Goal: Transaction & Acquisition: Obtain resource

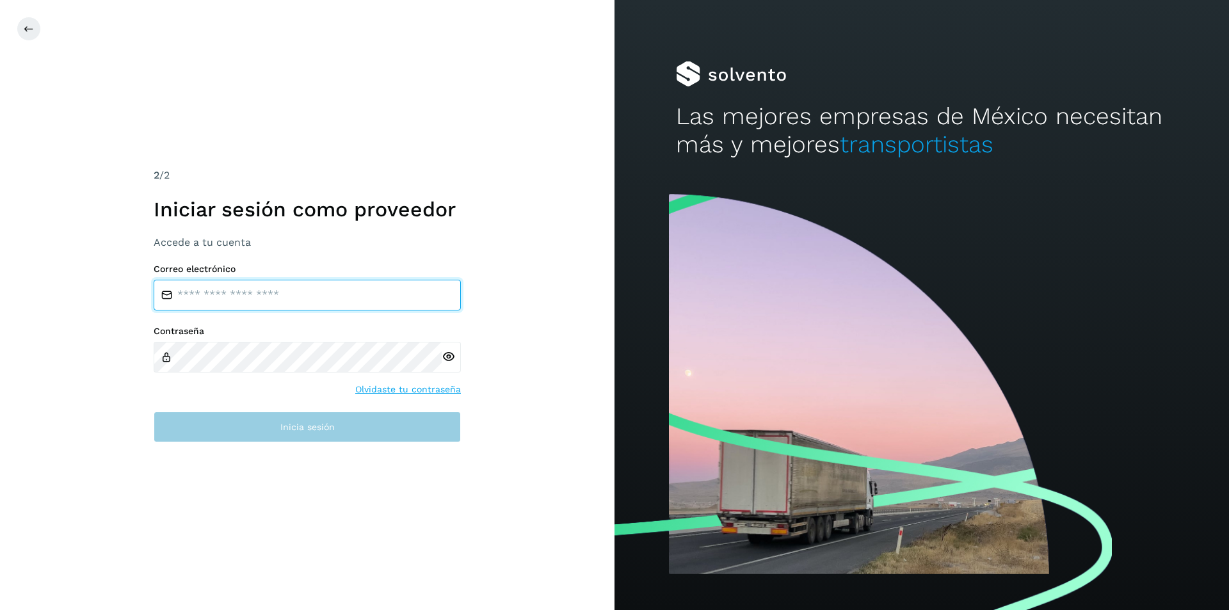
type input "**********"
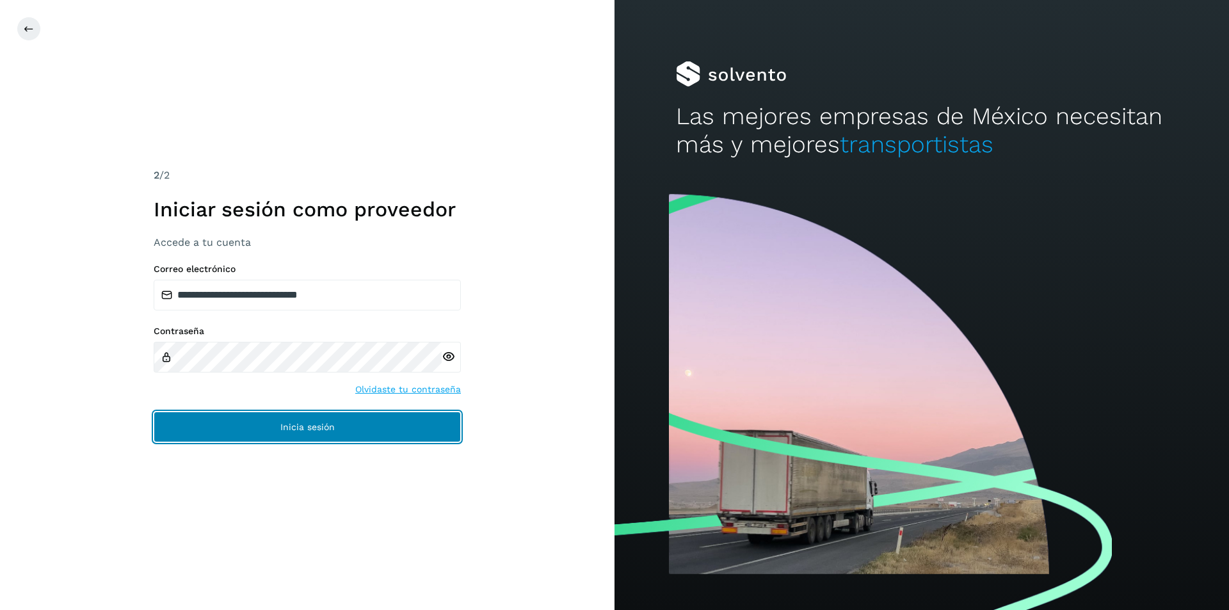
click at [323, 431] on span "Inicia sesión" at bounding box center [307, 426] width 54 height 9
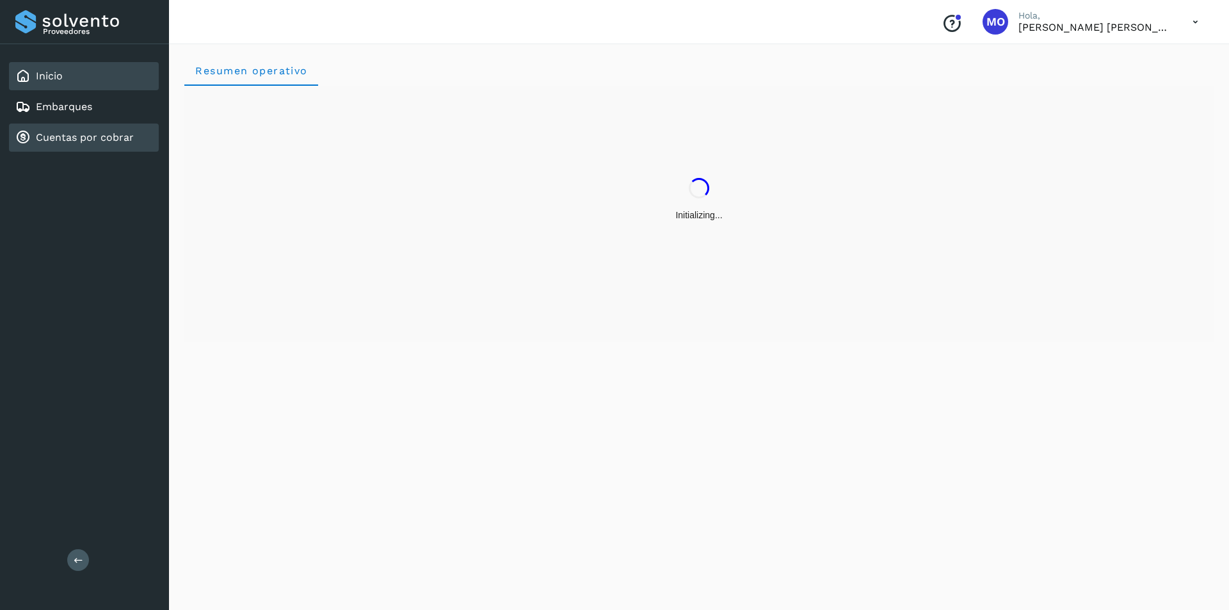
click at [71, 142] on link "Cuentas por cobrar" at bounding box center [85, 137] width 98 height 12
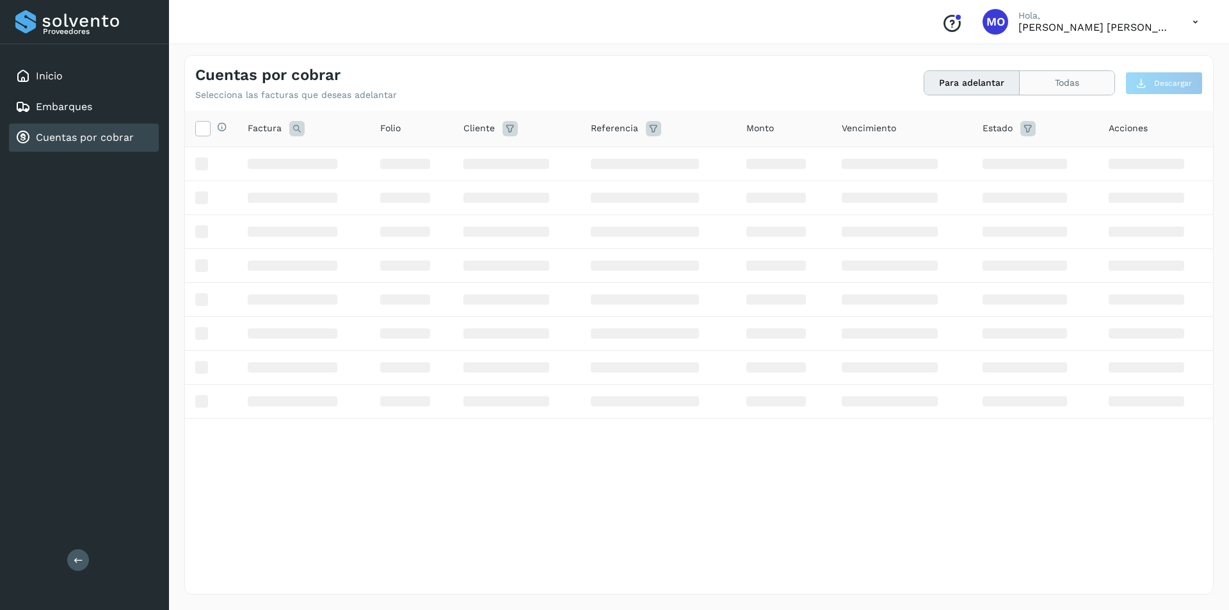
click at [1053, 77] on button "Todas" at bounding box center [1066, 83] width 95 height 24
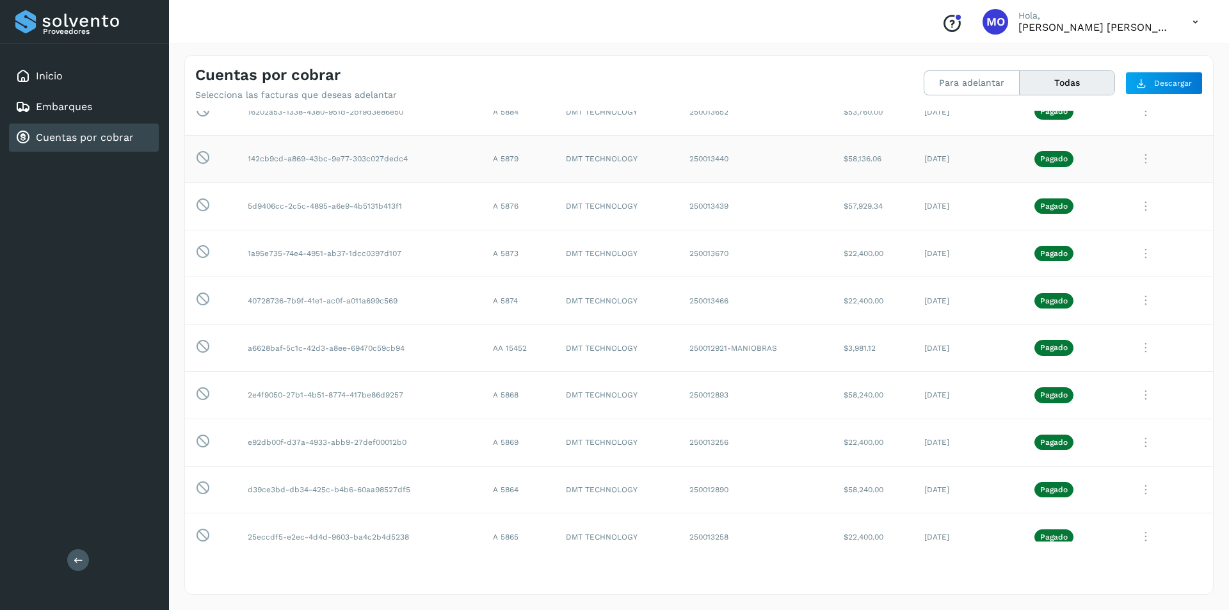
scroll to position [768, 0]
click at [990, 79] on button "Para adelantar" at bounding box center [971, 83] width 95 height 24
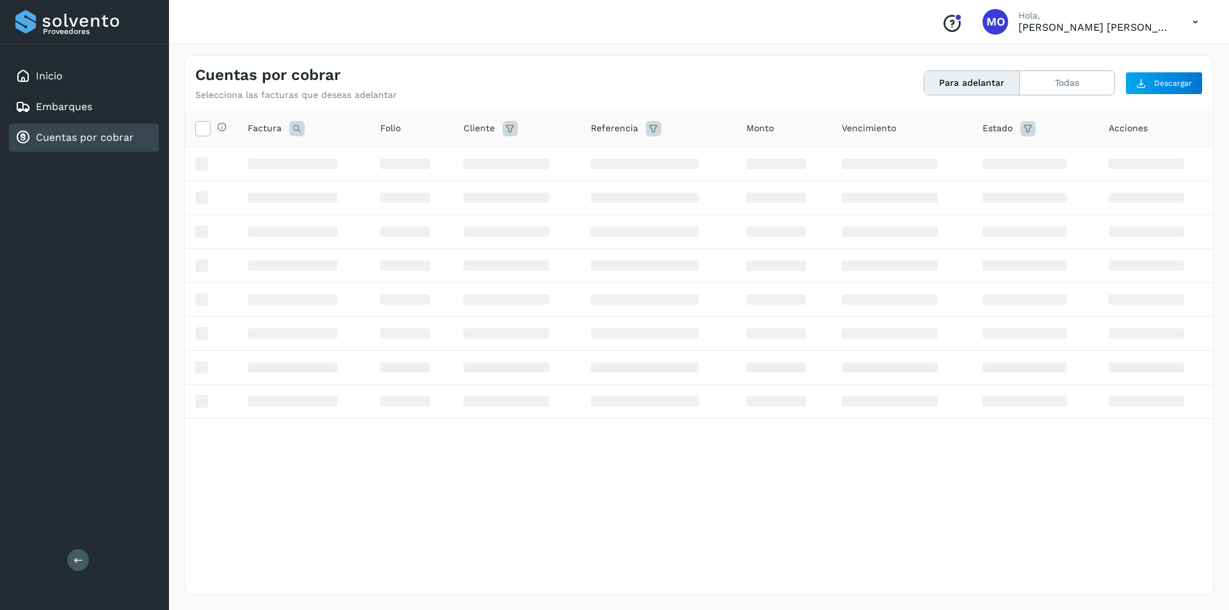
scroll to position [0, 0]
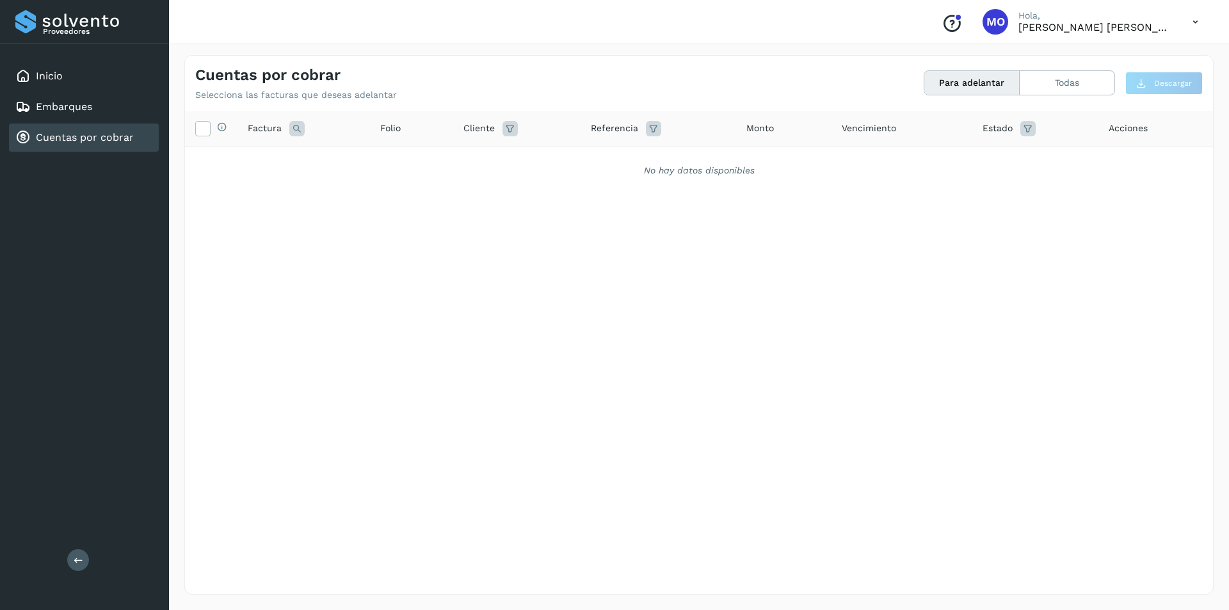
click at [1187, 22] on icon at bounding box center [1195, 22] width 26 height 26
click at [1148, 65] on div "Cerrar sesión" at bounding box center [1131, 57] width 152 height 24
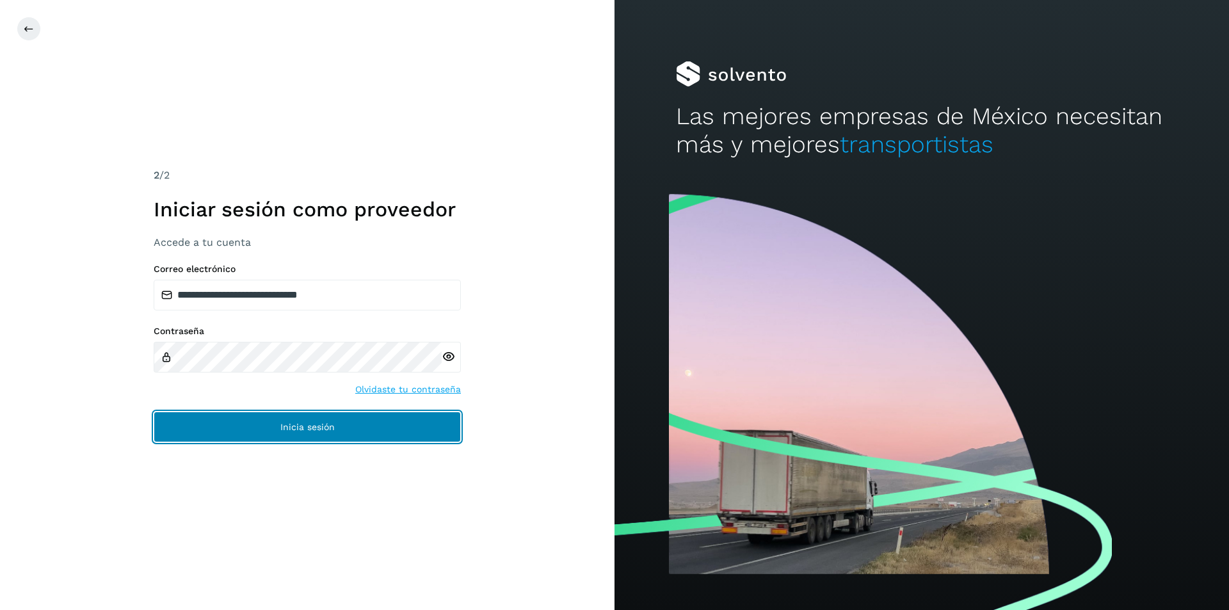
click at [282, 426] on span "Inicia sesión" at bounding box center [307, 426] width 54 height 9
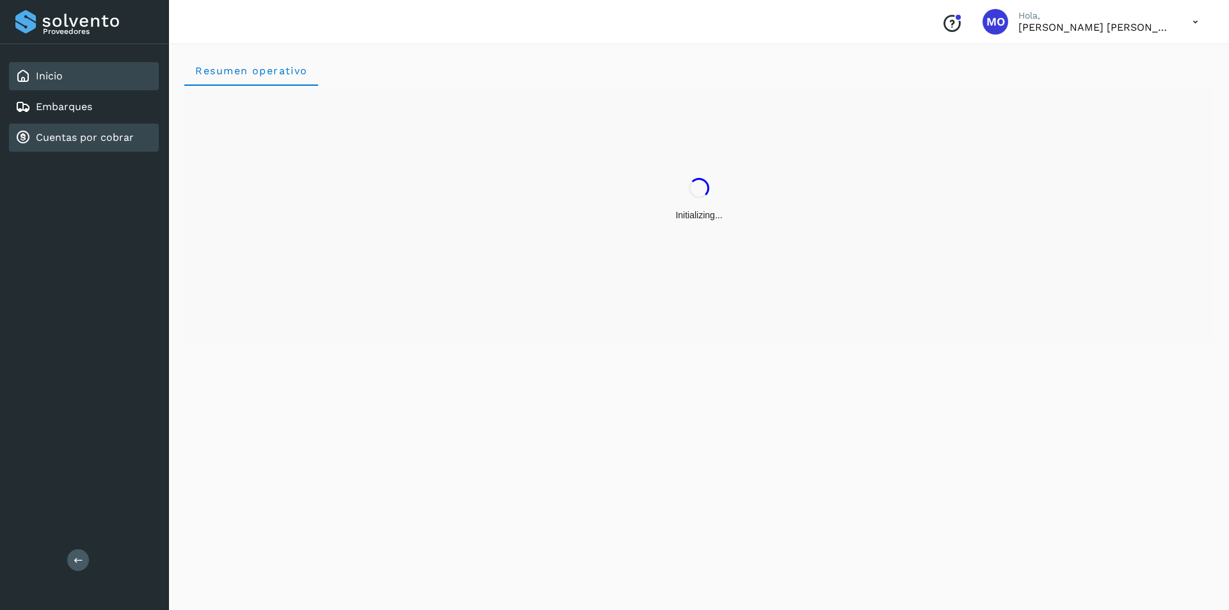
click at [86, 136] on link "Cuentas por cobrar" at bounding box center [85, 137] width 98 height 12
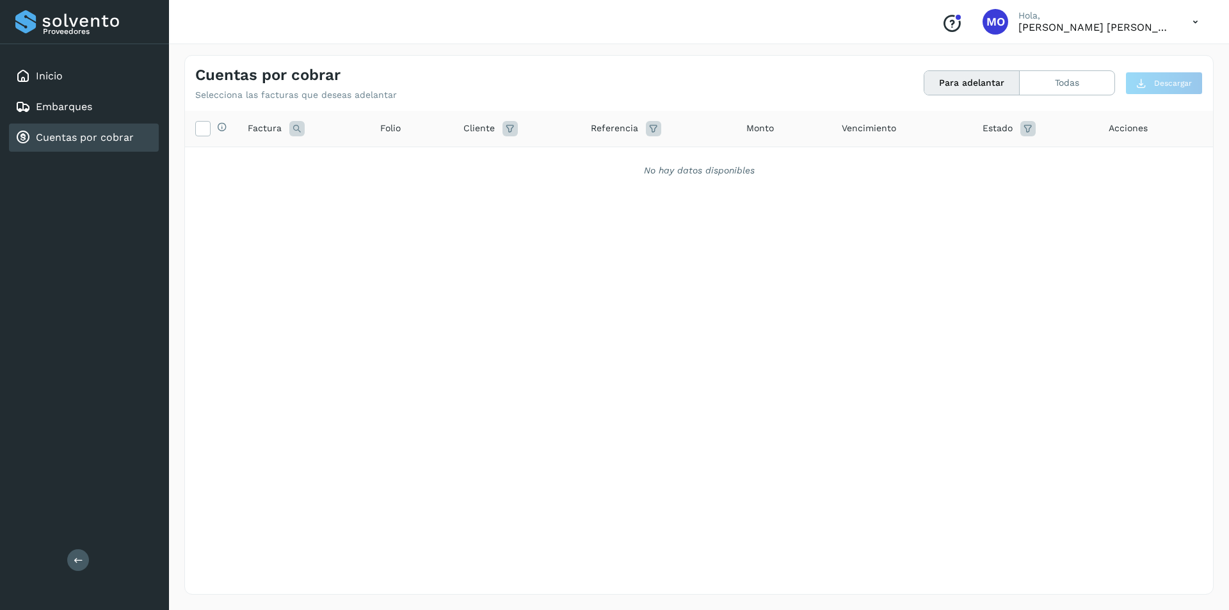
click at [86, 142] on link "Cuentas por cobrar" at bounding box center [85, 137] width 98 height 12
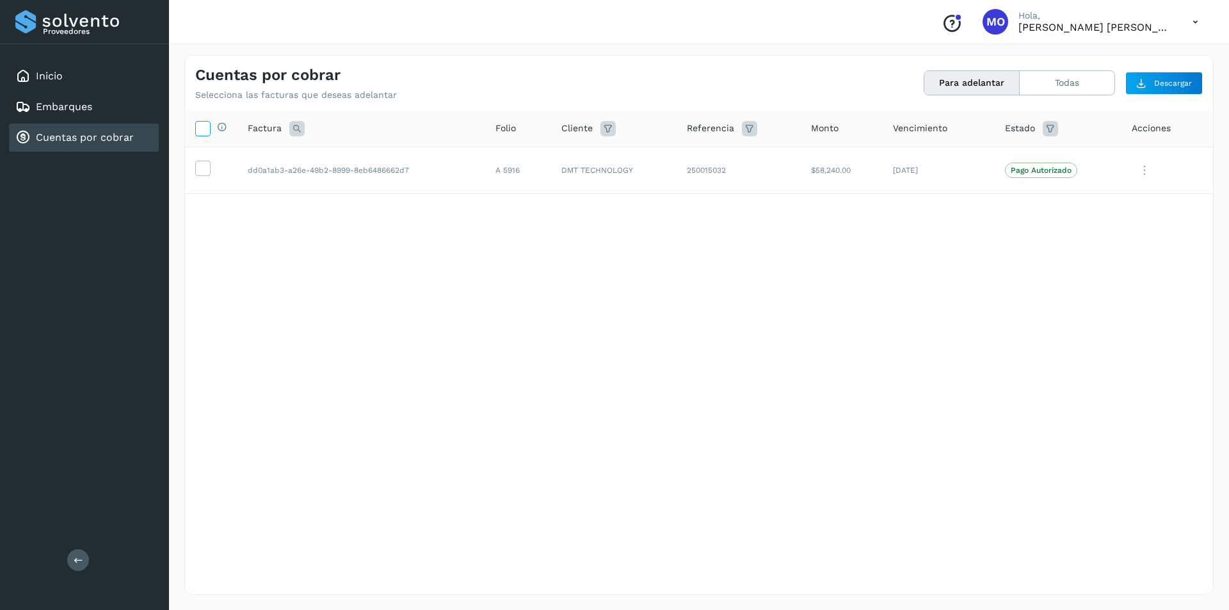
click at [200, 135] on span at bounding box center [202, 130] width 13 height 10
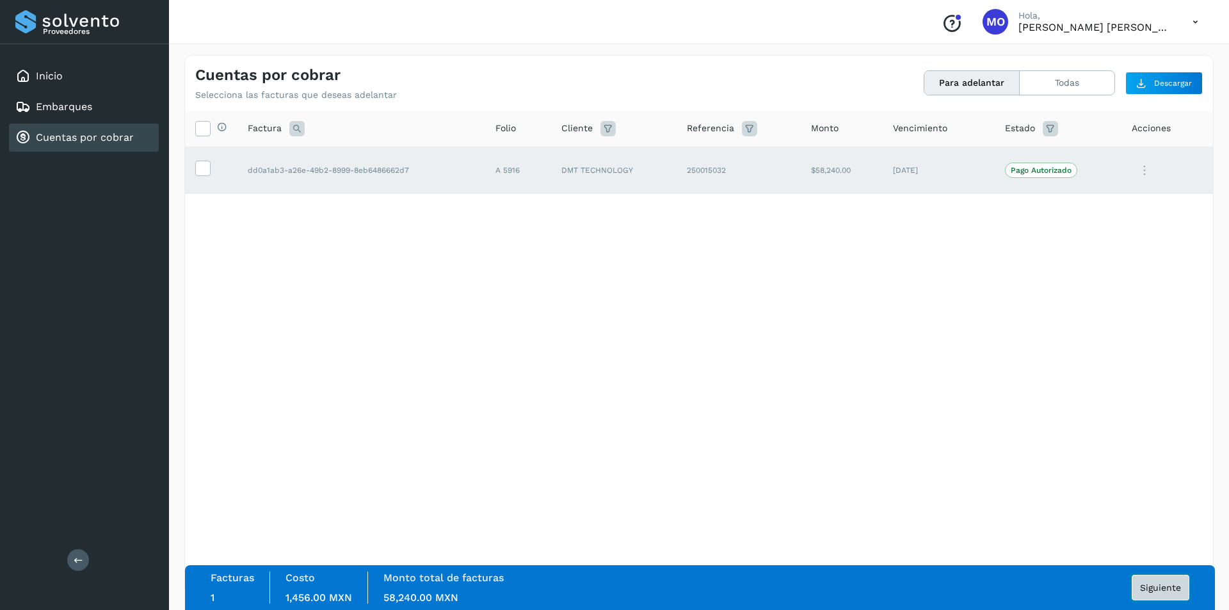
click at [1169, 598] on button "Siguiente" at bounding box center [1160, 588] width 58 height 26
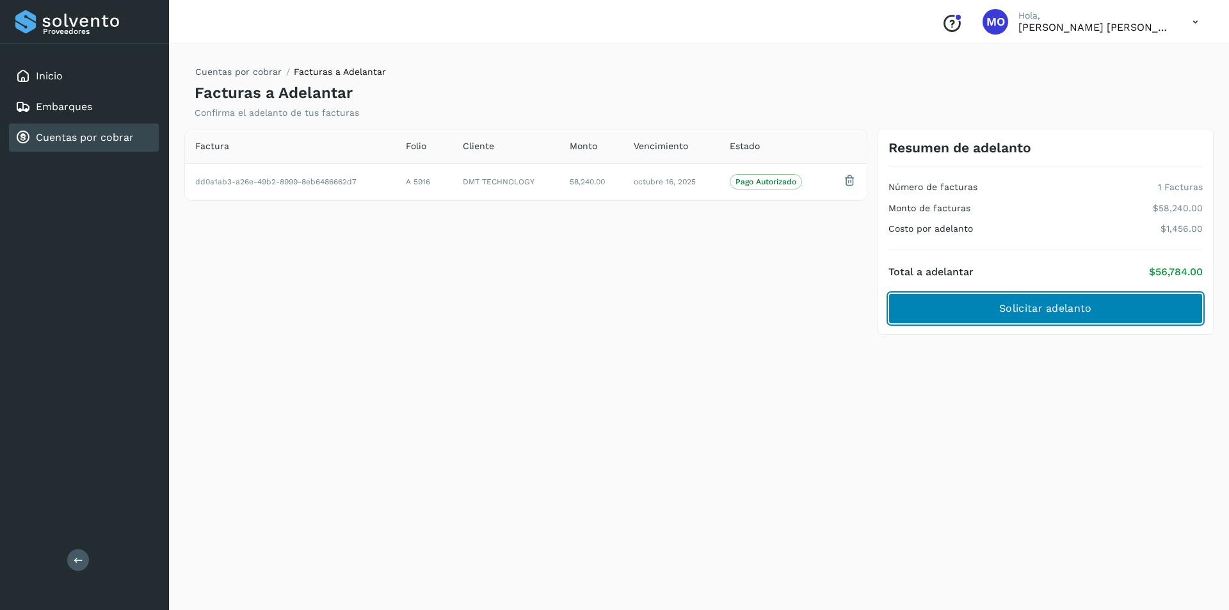
click at [1027, 320] on button "Solicitar adelanto" at bounding box center [1045, 308] width 314 height 31
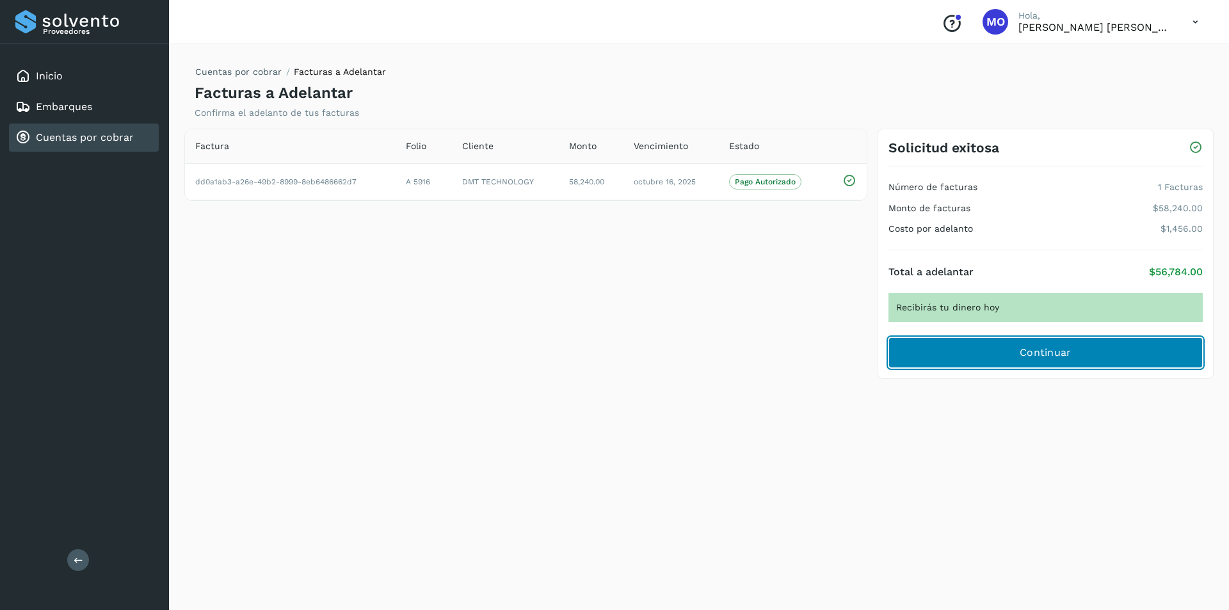
click at [1033, 355] on span "Continuar" at bounding box center [1045, 353] width 52 height 14
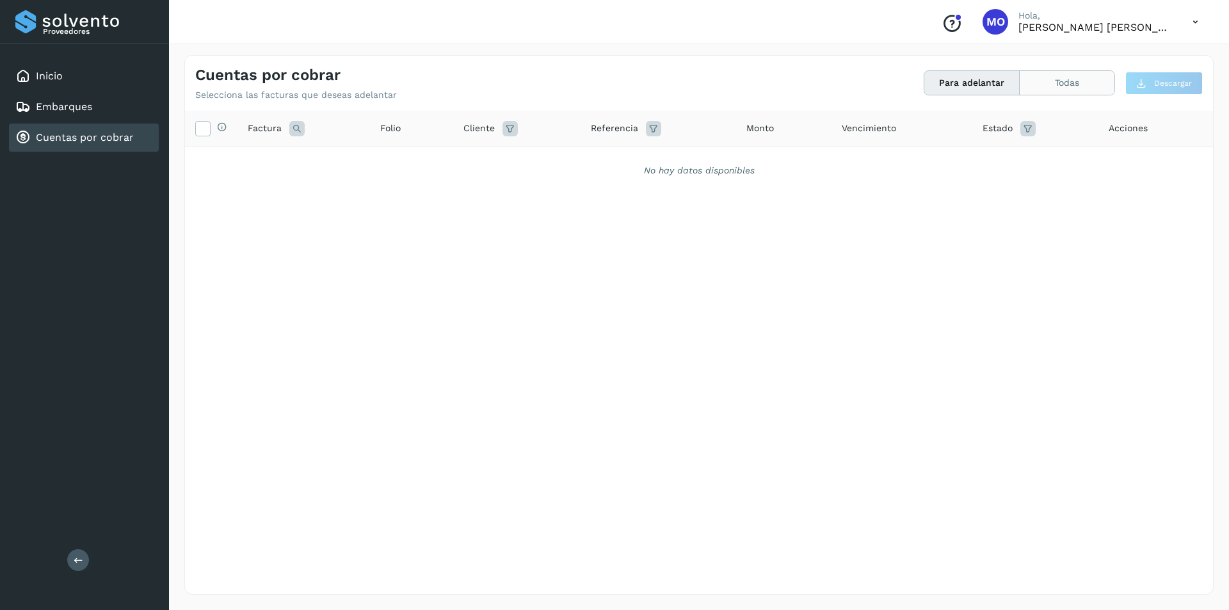
click at [1048, 79] on button "Todas" at bounding box center [1066, 83] width 95 height 24
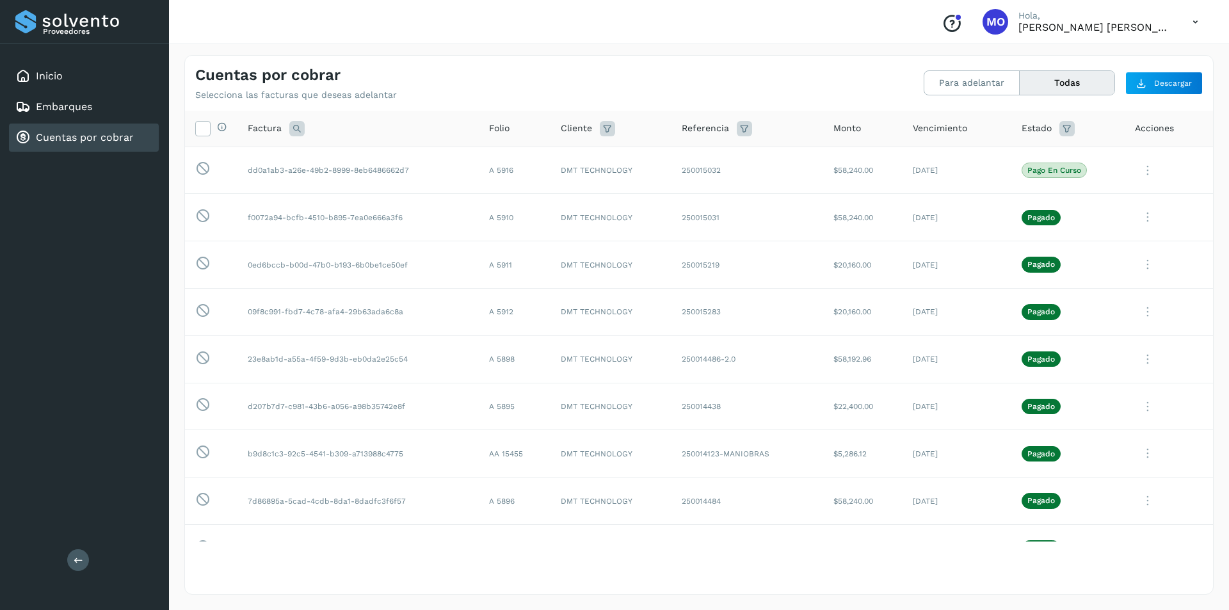
click at [525, 77] on div "Cuentas por cobrar Selecciona las facturas que deseas adelantar" at bounding box center [447, 83] width 504 height 35
